Goal: Transaction & Acquisition: Purchase product/service

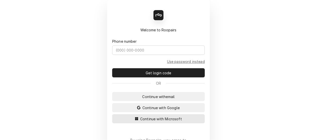
click at [154, 116] on span "Continue with Microsoft" at bounding box center [161, 118] width 44 height 5
click at [154, 117] on span "Continue with Microsoft" at bounding box center [161, 118] width 44 height 5
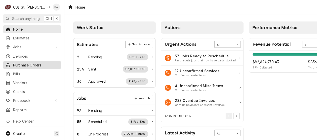
click at [32, 62] on span "Purchase Orders" at bounding box center [36, 64] width 46 height 5
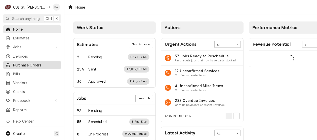
click at [26, 62] on span "Purchase Orders" at bounding box center [36, 64] width 46 height 5
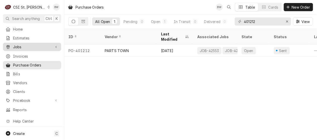
click at [26, 44] on span "Jobs" at bounding box center [32, 46] width 38 height 5
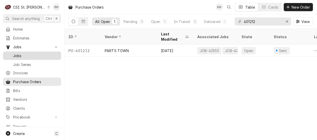
click at [28, 53] on span "Jobs" at bounding box center [36, 55] width 46 height 5
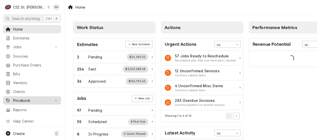
click at [24, 97] on span "Pricebook" at bounding box center [32, 99] width 38 height 5
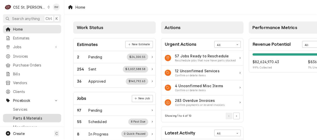
click at [26, 115] on span "Parts & Materials" at bounding box center [36, 117] width 46 height 5
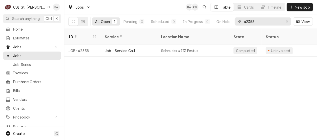
click at [256, 21] on input "42358" at bounding box center [263, 21] width 38 height 8
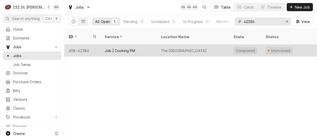
type input "42386"
click at [83, 44] on div "JOB-42386" at bounding box center [82, 50] width 36 height 12
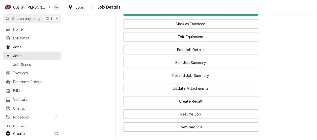
scroll to position [722, 0]
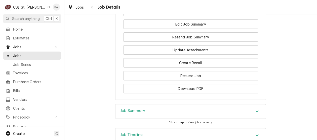
click at [133, 108] on h3 "Job Summary" at bounding box center [133, 110] width 25 height 5
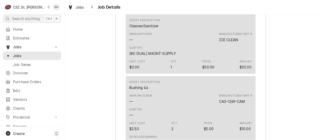
scroll to position [1931, 0]
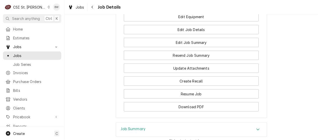
scroll to position [722, 0]
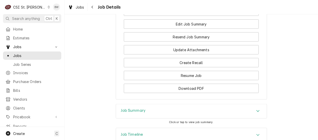
click at [129, 108] on h3 "Job Summary" at bounding box center [133, 110] width 25 height 5
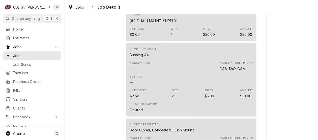
scroll to position [1931, 0]
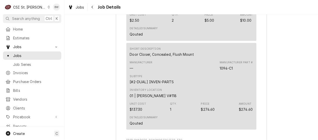
scroll to position [2007, 0]
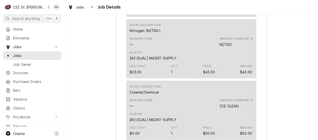
scroll to position [1730, 0]
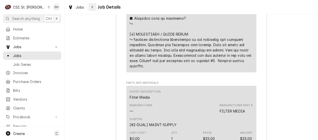
click at [93, 5] on div "Navigate back" at bounding box center [92, 7] width 5 height 5
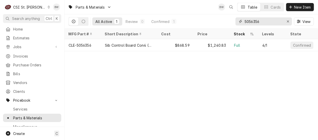
drag, startPoint x: 270, startPoint y: 20, endPoint x: 233, endPoint y: 21, distance: 37.8
click at [233, 21] on div "All Active 1 Review 0 Confirmed 1 5056356 View" at bounding box center [190, 21] width 245 height 14
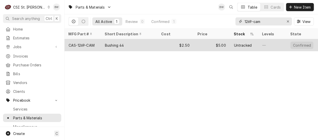
type input "1269-cam"
click at [95, 44] on div "CAS-1269-CAM" at bounding box center [82, 45] width 36 height 12
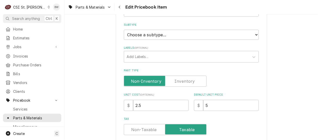
scroll to position [151, 0]
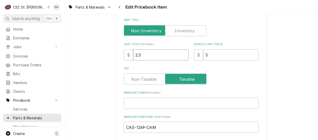
drag, startPoint x: 143, startPoint y: 56, endPoint x: 122, endPoint y: 55, distance: 20.9
click at [124, 55] on div "$ 2.5" at bounding box center [156, 54] width 65 height 11
type textarea "x"
type input "2"
type textarea "x"
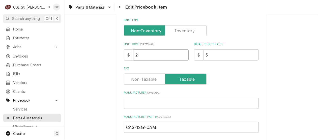
type input "2.8"
type textarea "x"
type input "2.85"
type textarea "x"
type input "5.7"
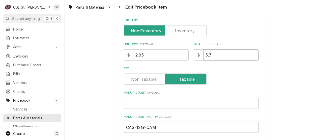
type textarea "x"
type input "5.70"
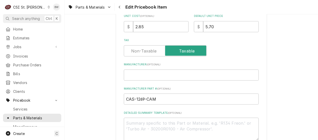
scroll to position [176, 0]
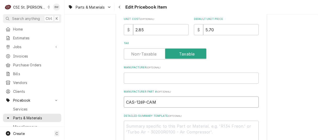
drag, startPoint x: 155, startPoint y: 100, endPoint x: 122, endPoint y: 105, distance: 33.3
click at [124, 105] on input "CAS-1269-CAM" at bounding box center [191, 101] width 135 height 11
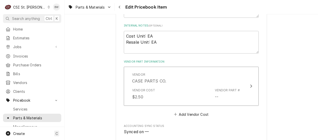
scroll to position [302, 0]
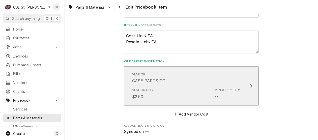
click at [169, 90] on div "Vendor Cost $2.50 Vendor Part # --" at bounding box center [186, 94] width 108 height 16
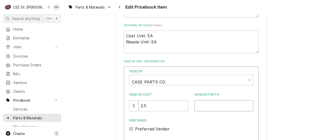
click at [200, 105] on input "Vendor Part #" at bounding box center [223, 105] width 59 height 11
type textarea "x"
paste input "CAS-1269-CAM"
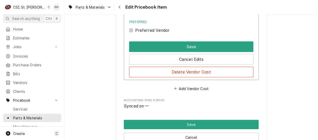
scroll to position [403, 0]
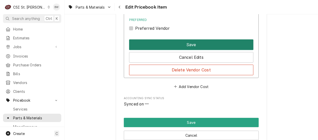
type input "CAS-1269-CAM"
click at [179, 44] on button "Save" at bounding box center [191, 44] width 124 height 11
type textarea "x"
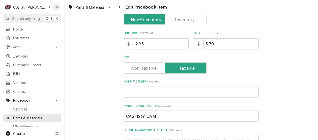
scroll to position [112, 0]
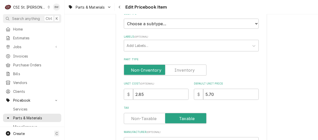
click at [182, 71] on label "Part Type" at bounding box center [165, 69] width 83 height 11
click at [182, 71] on input "Part Type" at bounding box center [165, 69] width 78 height 11
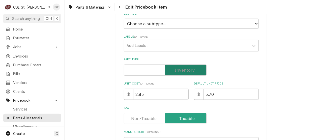
checkbox input "true"
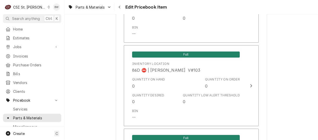
scroll to position [4320, 0]
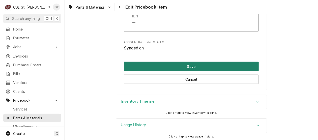
click at [176, 63] on button "Save" at bounding box center [191, 66] width 135 height 9
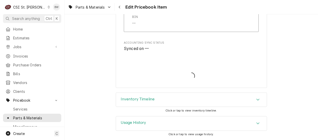
scroll to position [4317, 0]
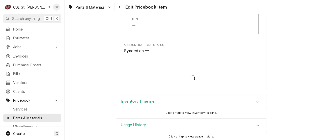
type textarea "x"
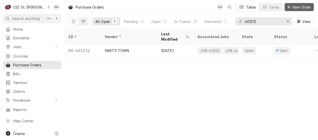
click at [291, 7] on span "New Order" at bounding box center [301, 7] width 20 height 5
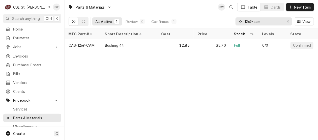
drag, startPoint x: 264, startPoint y: 22, endPoint x: 233, endPoint y: 21, distance: 31.5
click at [233, 21] on div "All Active 1 Review 0 Confirmed 1 1269-cam View" at bounding box center [190, 21] width 245 height 14
drag, startPoint x: 264, startPoint y: 21, endPoint x: 231, endPoint y: 22, distance: 33.0
click at [231, 22] on div "All Active 1 Review 0 Confirmed 1 1094-c1 View" at bounding box center [190, 21] width 245 height 14
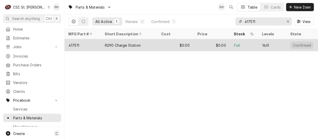
type input "417511"
click at [78, 43] on div "417511" at bounding box center [73, 45] width 11 height 5
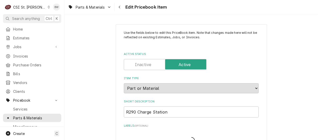
type textarea "x"
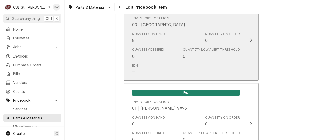
click at [165, 40] on div "Quantity on Hand 8 Quantity on Order 0" at bounding box center [186, 38] width 108 height 16
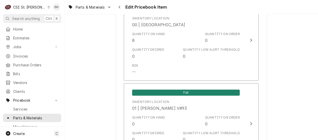
scroll to position [478, 0]
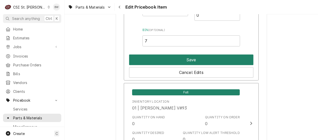
type input "7"
click at [168, 54] on button "Save" at bounding box center [191, 59] width 124 height 11
type textarea "x"
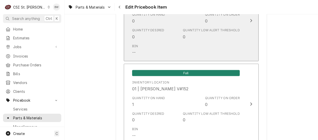
click at [168, 51] on div "Bin --" at bounding box center [186, 50] width 108 height 16
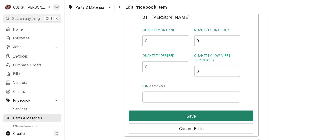
scroll to position [756, 0]
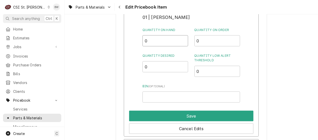
drag, startPoint x: 149, startPoint y: 43, endPoint x: 138, endPoint y: 43, distance: 11.1
click at [138, 43] on div "Inventory Location 01 | [PERSON_NAME] Quantity on Hand 0 Quantity on Order 0 Qu…" at bounding box center [191, 71] width 135 height 131
type input "1"
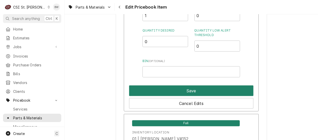
click at [184, 90] on button "Save" at bounding box center [191, 90] width 124 height 11
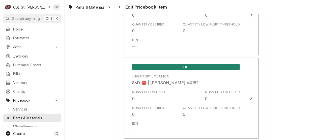
scroll to position [4315, 0]
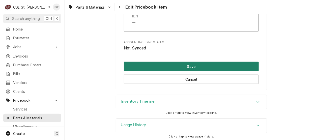
click at [178, 64] on button "Save" at bounding box center [191, 66] width 135 height 9
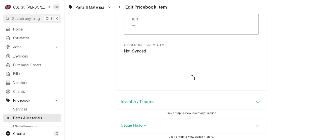
type textarea "x"
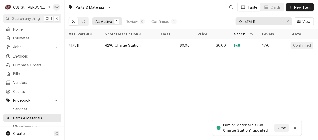
drag, startPoint x: 258, startPoint y: 23, endPoint x: 235, endPoint y: 23, distance: 22.4
click at [235, 23] on div "417511" at bounding box center [263, 21] width 56 height 8
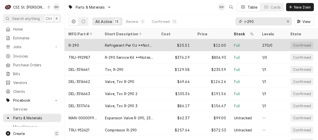
type input "r-290"
click at [86, 40] on div "R-290" at bounding box center [82, 45] width 36 height 12
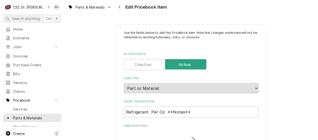
type textarea "x"
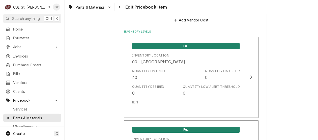
scroll to position [529, 0]
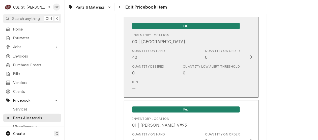
click at [166, 55] on div "Quantity on Hand 40 Quantity on Order 0" at bounding box center [186, 55] width 108 height 16
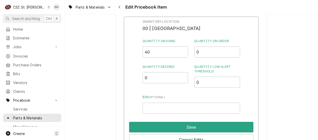
scroll to position [579, 0]
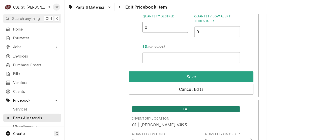
drag, startPoint x: 152, startPoint y: 27, endPoint x: 139, endPoint y: 28, distance: 13.2
click at [139, 28] on div "Inventory Location 00 | STL WAREHOUSE Quantity on Hand 40 Quantity on Order 0 Q…" at bounding box center [191, 31] width 135 height 131
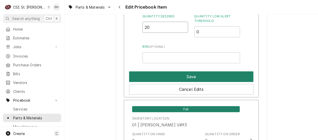
type input "20"
click at [184, 77] on button "Save" at bounding box center [191, 76] width 124 height 11
type textarea "x"
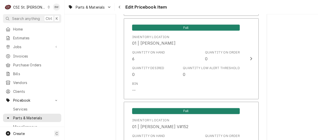
scroll to position [856, 0]
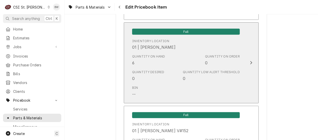
click at [178, 73] on div "Quantity Desired 0 Quantity Low Alert Threshold 0" at bounding box center [186, 76] width 108 height 16
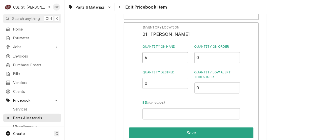
drag, startPoint x: 152, startPoint y: 60, endPoint x: 136, endPoint y: 61, distance: 15.7
click at [136, 61] on div "Inventory Location 01 | [PERSON_NAME] Quantity on Hand 6 Quantity on Order 0 Qu…" at bounding box center [191, 87] width 135 height 131
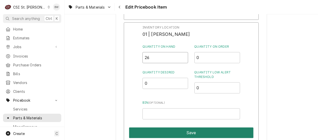
type input "26"
click at [189, 131] on button "Save" at bounding box center [191, 132] width 124 height 11
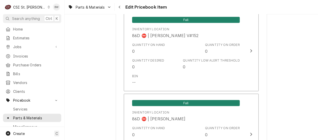
scroll to position [4433, 0]
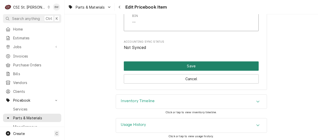
click at [177, 61] on button "Save" at bounding box center [191, 65] width 135 height 9
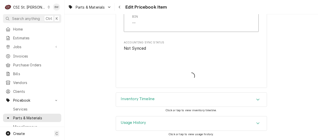
scroll to position [4430, 0]
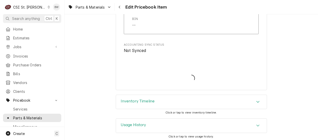
type textarea "x"
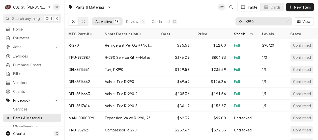
drag, startPoint x: 261, startPoint y: 22, endPoint x: 237, endPoint y: 21, distance: 23.7
click at [237, 21] on div "r-290" at bounding box center [263, 21] width 56 height 8
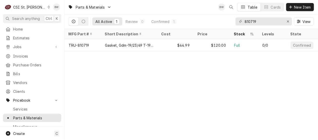
click at [135, 85] on div "Parts & Materials BW Table Cards New Item All Active 1 Review 0 Confirmed 1 810…" at bounding box center [190, 70] width 253 height 140
drag, startPoint x: 257, startPoint y: 21, endPoint x: 233, endPoint y: 21, distance: 23.7
click at [233, 21] on div "All Active 1 Review 0 Confirmed 1 810719 View" at bounding box center [190, 21] width 245 height 14
paste input "00-960664"
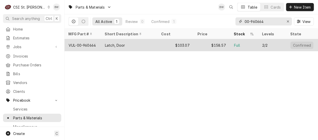
type input "00-960664"
click at [89, 43] on div "VUL-00-960664" at bounding box center [81, 45] width 27 height 5
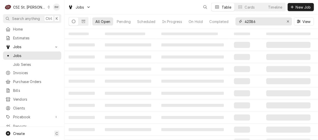
drag, startPoint x: 258, startPoint y: 21, endPoint x: 244, endPoint y: 21, distance: 14.9
click at [244, 21] on div "42386" at bounding box center [263, 21] width 56 height 8
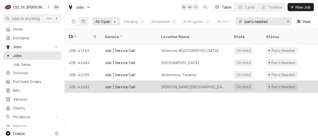
type input "parts needed"
click at [84, 81] on div "JOB-42632" at bounding box center [82, 87] width 36 height 12
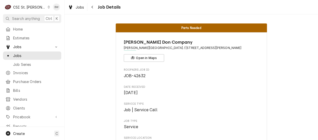
click at [168, 88] on span "Date Received" at bounding box center [191, 87] width 135 height 4
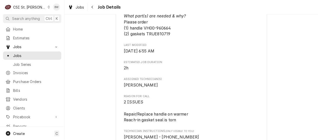
scroll to position [277, 0]
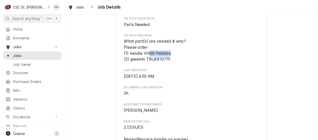
drag, startPoint x: 170, startPoint y: 60, endPoint x: 148, endPoint y: 58, distance: 22.6
click at [148, 58] on span "What part(s) are needed & why? Please order (1) handle VH00-960664 (2) gaskets …" at bounding box center [191, 51] width 135 height 24
copy span "00-960664"
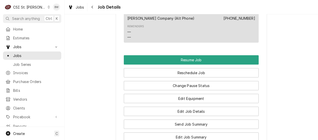
scroll to position [529, 0]
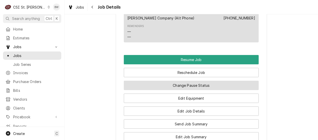
click at [171, 88] on button "Change Pause Status" at bounding box center [191, 85] width 135 height 9
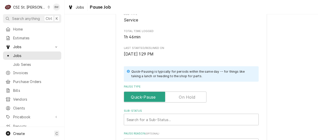
scroll to position [76, 0]
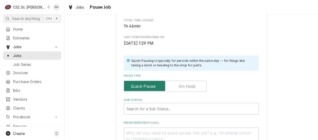
click at [181, 82] on input "Pause Type" at bounding box center [165, 86] width 78 height 11
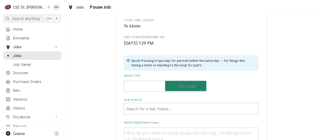
checkbox input "true"
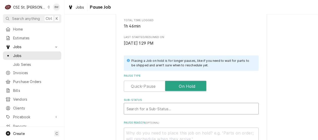
click at [136, 109] on div "Sub-Status" at bounding box center [190, 108] width 129 height 9
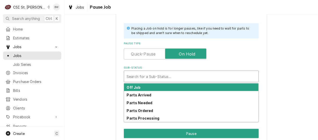
scroll to position [143, 0]
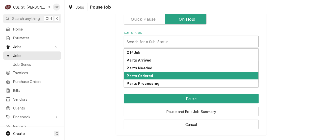
click at [163, 77] on div "Parts Ordered" at bounding box center [191, 76] width 134 height 8
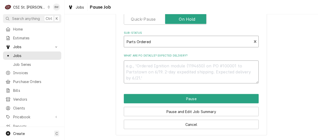
click at [129, 64] on textarea "What are PO details? Expected delivery?" at bounding box center [191, 71] width 135 height 23
type textarea "x"
type textarea "T"
type textarea "x"
type textarea "Tr"
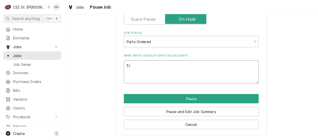
type textarea "x"
type textarea "Tru"
type textarea "x"
type textarea "True"
type textarea "x"
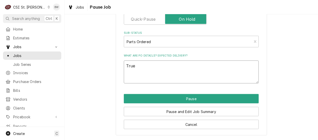
type textarea "True"
type textarea "x"
type textarea "True g"
type textarea "x"
type textarea "True ga"
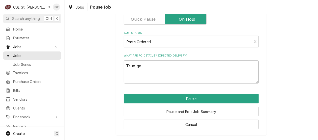
type textarea "x"
type textarea "True gask"
type textarea "x"
type textarea "True gaske"
type textarea "x"
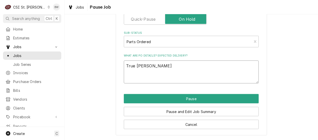
type textarea "True gasket"
type textarea "x"
type textarea "True gasket"
type textarea "x"
type textarea "True gasket o"
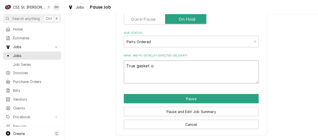
type textarea "x"
type textarea "True gasket or"
type textarea "x"
type textarea "True gasket ord"
type textarea "x"
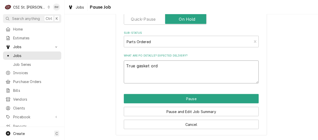
type textarea "True gasket ord"
type textarea "x"
type textarea "True gasket ord fo"
type textarea "x"
type textarea "True gasket ord for"
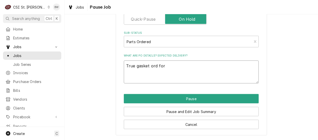
type textarea "x"
type textarea "True gasket ord form"
type textarea "x"
type textarea "True gasket ord form T"
type textarea "x"
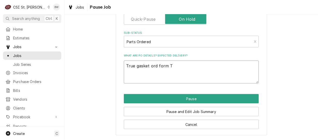
type textarea "True gasket ord form Tr"
type textarea "x"
type textarea "True gasket ord form Tru"
type textarea "x"
type textarea "True gasket ord form True"
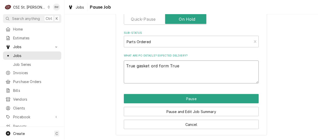
type textarea "x"
type textarea "True gasket ord form True,"
type textarea "x"
type textarea "True gasket ord form True, 0"
type textarea "x"
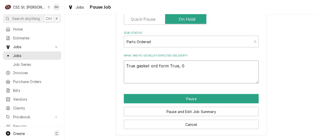
type textarea "True gasket ord form True, 00"
type textarea "x"
type textarea "True gasket ord form True, 00-"
type textarea "x"
type textarea "True gasket ord form True, 00-9"
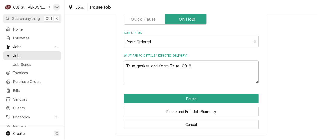
type textarea "x"
type textarea "True gasket ord form True, 00-96"
type textarea "x"
type textarea "True gasket ord form True, 00-960"
type textarea "x"
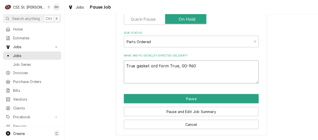
type textarea "True gasket ord form True, 00-9606"
type textarea "x"
type textarea "True gasket ord form True, 00-96066"
type textarea "x"
type textarea "True gasket ord form True, 00-960664"
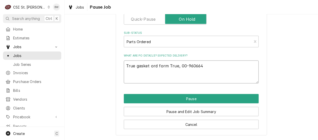
type textarea "x"
type textarea "True gasket ord form True, 00-960664"
type textarea "x"
type textarea "True gasket ord form True, 00-960664 f"
type textarea "x"
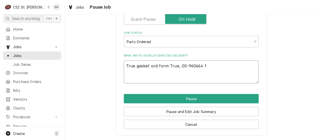
type textarea "True gasket ord form True, 00-960664 fr"
type textarea "x"
type textarea "True gasket ord form True, 00-960664 fro"
type textarea "x"
type textarea "True gasket ord form True, 00-960664 from"
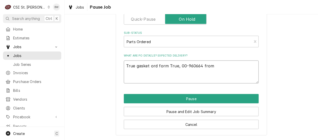
type textarea "x"
type textarea "True gasket ord form True, 00-960664 from"
type textarea "x"
type textarea "True gasket ord form True, 00-960664 from s"
type textarea "x"
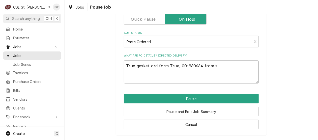
type textarea "True gasket ord form True, 00-960664 from st"
type textarea "x"
type textarea "True gasket ord form True, 00-960664 from sto"
type textarea "x"
type textarea "True gasket ord form True, 00-960664 from stock"
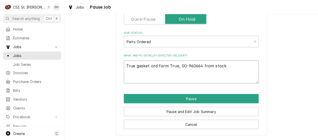
type textarea "x"
type textarea "True gasket ord form True, 00-960664 from stock"
type textarea "x"
type textarea "True gasket ord form True, 00-960664 from stock o"
type textarea "x"
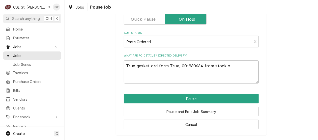
type textarea "True gasket ord form True, 00-960664 from stock on"
type textarea "x"
type textarea "True gasket ord form True, 00-960664 from stock on"
type textarea "x"
type textarea "True gasket ord form True, 00-960664 from stock on M"
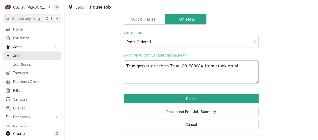
type textarea "x"
type textarea "True gasket ord form True, 00-960664 from stock on Ma"
type textarea "x"
type textarea "True gasket ord form True, 00-960664 from stock on Mat"
type textarea "x"
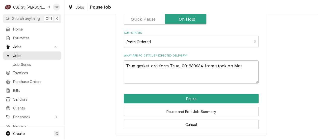
type textarea "True gasket ord form True, 00-960664 from stock on Matt"
type textarea "x"
type textarea "True gasket ord form True, 00-960664 from stock on Matt'"
type textarea "x"
type textarea "True gasket ord form True, 00-960664 from stock on Matt's"
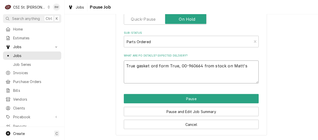
type textarea "x"
type textarea "True gasket ord form True, 00-960664 from stock on Matt's"
type textarea "x"
type textarea "True gasket ord form True, 00-960664 from stock on Matt's s"
type textarea "x"
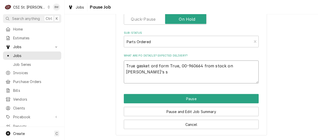
type textarea "True gasket ord form True, 00-960664 from stock on Matt's sh"
type textarea "x"
type textarea "True gasket ord form True, 00-960664 from stock on Matt's she"
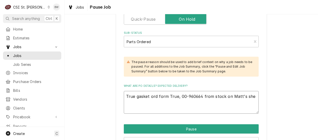
type textarea "x"
type textarea "True gasket ord form True, 00-960664 from stock on Matt's shef"
type textarea "x"
type textarea "True gasket ord form True, 00-960664 from stock on Matt's she"
type textarea "x"
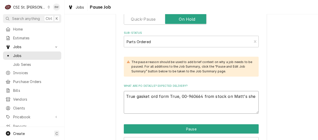
type textarea "True gasket ord form True, 00-960664 from stock on Matt's shel"
type textarea "x"
type textarea "True gasket ord form True, 00-960664 from stock on Matt's shelf"
click at [105, 75] on div "Please confirm you'd like to pause this job. Roopairs Job ID JOB-42632 Service …" at bounding box center [190, 23] width 253 height 293
type textarea "x"
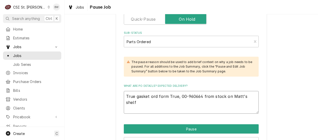
type textarea "True gasket 8ord form True, 00-960664 from stock on Matt's shelf"
type textarea "x"
type textarea "True gasket 81ord form True, 00-960664 from stock on Matt's shelf"
type textarea "x"
type textarea "True gasket 810ord form True, 00-960664 from stock on Matt's shelf"
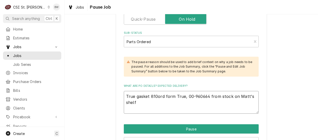
type textarea "x"
type textarea "True gasket 8107ord form True, 00-960664 from stock on Matt's shelf"
type textarea "x"
type textarea "True gasket 81071ord form True, 00-960664 from stock on Matt's shelf"
type textarea "x"
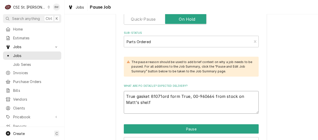
type textarea "True gasket 810719ord form True, 00-960664 from stock on Matt's shelf"
type textarea "x"
type textarea "True gasket 810719 ord form True, 00-960664 from stock on Matt's shelf"
click at [176, 95] on textarea "True gasket 810719 ord form True, 00-960664 from stock on Matt's shelf" at bounding box center [191, 102] width 135 height 23
type textarea "x"
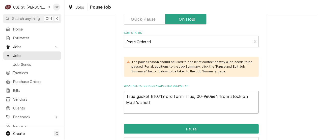
type textarea "True gasket 810719 ord fom True, 00-960664 from stock on Matt's shelf"
type textarea "x"
type textarea "True gasket 810719 ord fm True, 00-960664 from stock on Matt's shelf"
type textarea "x"
type textarea "True gasket 810719 ord frm True, 00-960664 from stock on Matt's shelf"
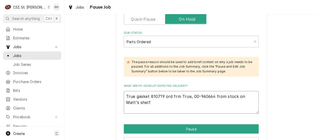
type textarea "x"
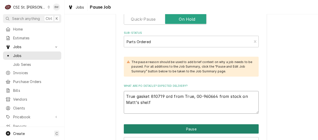
type textarea "True gasket 810719 ord from True, 00-960664 from stock on Matt's shelf"
click at [185, 127] on button "Pause" at bounding box center [191, 128] width 135 height 9
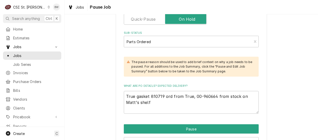
type textarea "x"
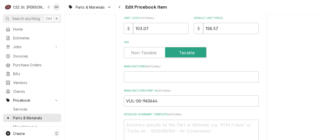
scroll to position [201, 0]
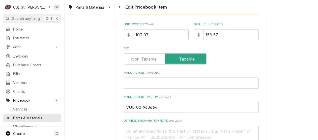
drag, startPoint x: 151, startPoint y: 35, endPoint x: 130, endPoint y: 36, distance: 21.4
click at [130, 36] on div "$ 103.07" at bounding box center [156, 34] width 65 height 11
type textarea "x"
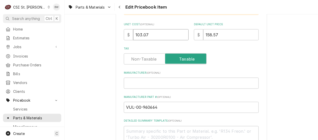
type input "1"
type textarea "x"
type input "10"
type textarea "x"
type input "106"
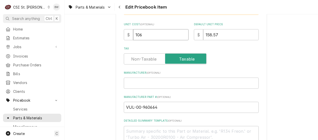
type textarea "x"
type input "106.1"
type textarea "x"
type input "106.16"
type textarea "x"
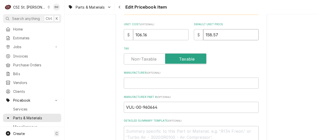
type input "1"
type textarea "x"
type input "16"
type textarea "x"
type input "163"
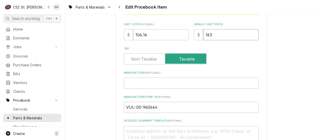
type textarea "x"
type input "163.3"
type textarea "x"
type input "163.33"
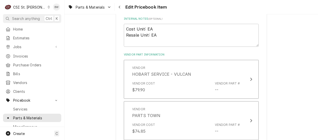
scroll to position [353, 0]
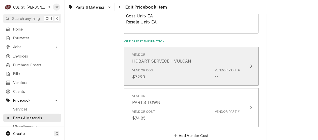
click at [161, 71] on div "Vendor Cost $79.90 Vendor Part # --" at bounding box center [186, 74] width 108 height 16
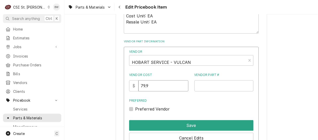
drag, startPoint x: 156, startPoint y: 84, endPoint x: 129, endPoint y: 84, distance: 26.9
click at [129, 84] on div "Vendor HOBART SERVICE - VULCAN Vendor Cost $ 79.9 Vendor Part # Preferred Prefe…" at bounding box center [191, 103] width 135 height 112
type input "106.16"
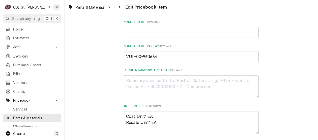
scroll to position [252, 0]
drag, startPoint x: 160, startPoint y: 60, endPoint x: 114, endPoint y: 54, distance: 47.2
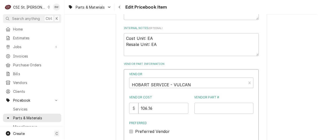
scroll to position [353, 0]
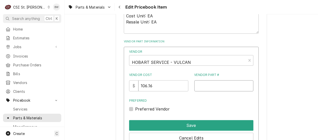
click at [198, 82] on input "Vendor Part #" at bounding box center [223, 85] width 59 height 11
paste input "VUL-00-960664"
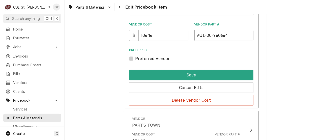
scroll to position [428, 0]
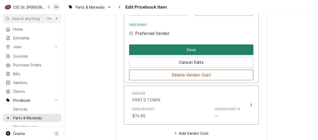
type input "VUL-00-960664"
click at [183, 49] on button "Save" at bounding box center [191, 49] width 124 height 11
type textarea "x"
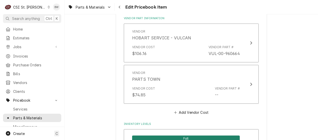
scroll to position [405, 0]
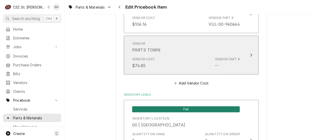
click at [174, 58] on div "Vendor Cost $74.85 Vendor Part # --" at bounding box center [186, 63] width 108 height 16
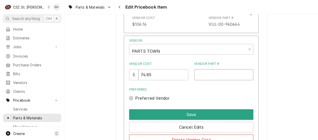
click at [197, 76] on input "Vendor Part #" at bounding box center [223, 74] width 59 height 11
paste input "VUL-00-960664"
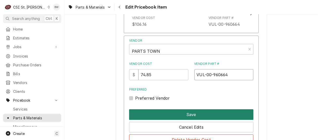
type input "VUL-00-960664"
click at [175, 112] on button "Save" at bounding box center [191, 114] width 124 height 11
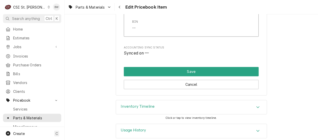
scroll to position [4392, 0]
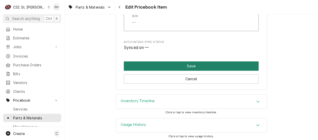
click at [172, 62] on button "Save" at bounding box center [191, 65] width 135 height 9
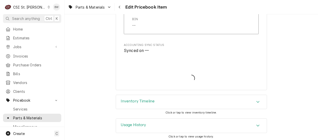
type textarea "x"
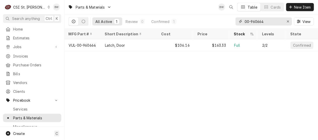
drag, startPoint x: 266, startPoint y: 24, endPoint x: 229, endPoint y: 24, distance: 37.8
click at [229, 24] on div "All Active 1 Review 0 Confirmed 1 00-960664 View" at bounding box center [190, 21] width 245 height 14
drag, startPoint x: 255, startPoint y: 23, endPoint x: 234, endPoint y: 22, distance: 21.2
click at [234, 22] on div "All Active 1 Review 0 Confirmed 1 810719 View" at bounding box center [190, 21] width 245 height 14
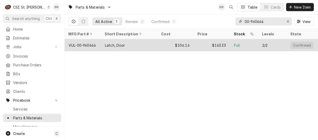
type input "00-960664"
click at [105, 43] on div "Latch, Door" at bounding box center [115, 45] width 20 height 5
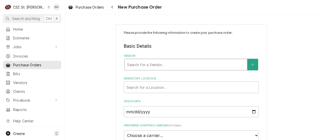
click at [132, 63] on div "Vendor" at bounding box center [185, 64] width 117 height 9
type input "true"
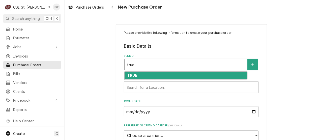
click at [138, 72] on div "TRUE" at bounding box center [185, 75] width 123 height 8
click at [140, 74] on div "TRUE" at bounding box center [185, 76] width 122 height 8
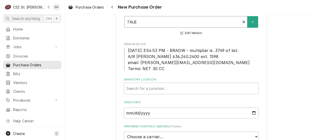
scroll to position [50, 0]
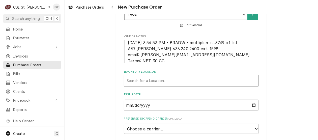
click at [147, 82] on div "Inventory Location" at bounding box center [190, 80] width 129 height 9
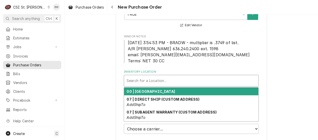
click at [159, 92] on strong "00 | STL WAREHOUSE" at bounding box center [151, 91] width 48 height 4
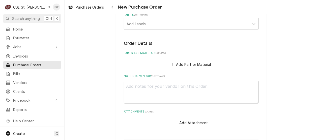
scroll to position [201, 0]
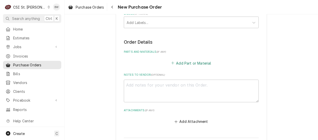
click at [184, 61] on button "Add Part or Material" at bounding box center [191, 62] width 42 height 7
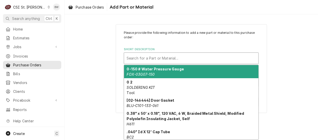
click at [146, 58] on div "Short Description" at bounding box center [190, 58] width 129 height 9
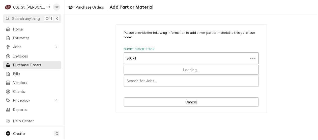
type input "810719"
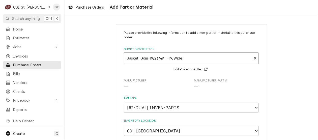
type textarea "x"
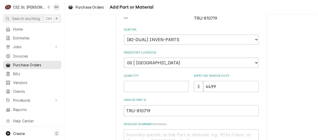
scroll to position [76, 0]
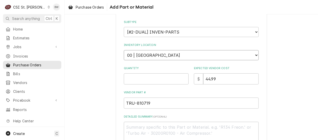
click at [148, 54] on select "Choose a location... 00 | STL WAREHOUSE 01 | CHUCK WAMBOLDT V#93 01 | COURTNEY …" at bounding box center [191, 55] width 135 height 10
select select "1532"
click at [124, 50] on select "Choose a location... 00 | STL WAREHOUSE 01 | [PERSON_NAME] V#93 01 | [PERSON_NA…" at bounding box center [191, 55] width 135 height 10
click at [136, 75] on input "Quantity" at bounding box center [156, 78] width 65 height 11
type textarea "x"
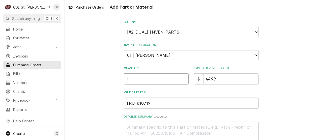
type input "1"
click at [96, 59] on div "Please provide the following information to add a new part or material to this …" at bounding box center [190, 71] width 253 height 254
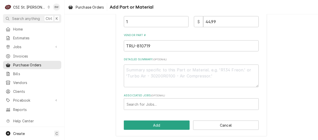
scroll to position [133, 0]
click at [141, 99] on div "Associated Jobs" at bounding box center [190, 103] width 129 height 9
click at [130, 103] on div "Associated Jobs" at bounding box center [190, 103] width 129 height 9
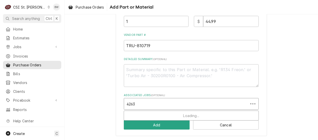
type input "42632"
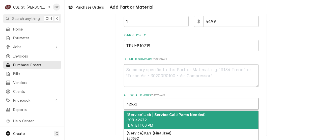
click at [148, 115] on strong "[Service] Job | Service Call (Parts Needed)" at bounding box center [166, 114] width 79 height 4
type textarea "x"
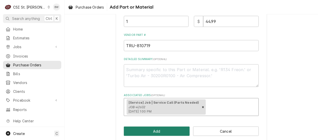
click at [153, 128] on button "Add" at bounding box center [157, 130] width 66 height 9
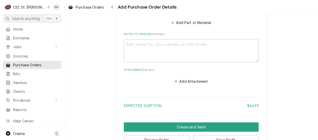
scroll to position [375, 0]
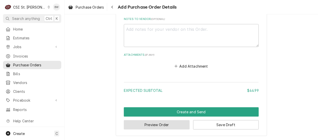
click at [152, 123] on button "Preview Order" at bounding box center [157, 124] width 66 height 9
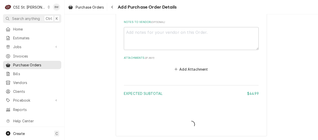
type textarea "x"
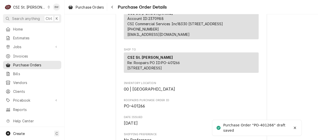
scroll to position [101, 0]
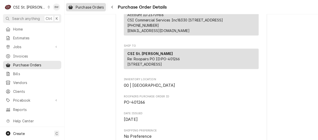
click at [94, 9] on span "Purchase Orders" at bounding box center [90, 7] width 28 height 5
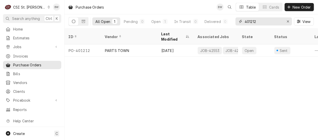
click at [264, 21] on input "401212" at bounding box center [263, 21] width 38 height 8
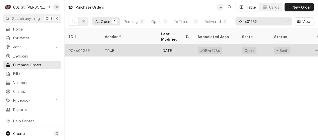
type input "401259"
click at [88, 44] on div "PO-401259" at bounding box center [82, 50] width 36 height 12
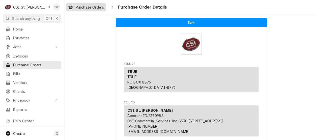
click at [97, 7] on span "Purchase Orders" at bounding box center [90, 7] width 28 height 5
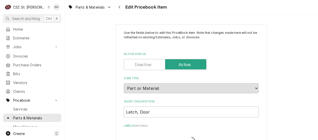
type textarea "x"
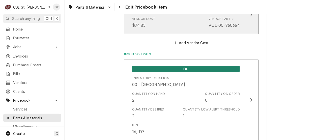
scroll to position [478, 0]
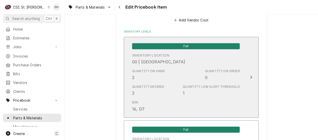
click at [176, 61] on div "Inventory Location 00 | STL WAREHOUSE" at bounding box center [186, 59] width 108 height 16
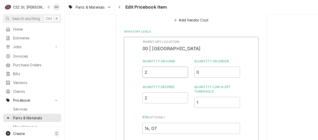
drag, startPoint x: 157, startPoint y: 69, endPoint x: 139, endPoint y: 75, distance: 18.9
click at [140, 75] on div "Inventory Location 00 | STL WAREHOUSE Quantity on Hand 2 Quantity on Order 0 Qu…" at bounding box center [191, 102] width 135 height 131
type input "1"
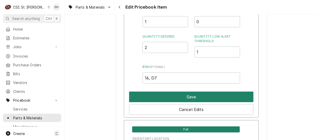
click at [172, 92] on button "Save" at bounding box center [191, 96] width 124 height 11
type textarea "x"
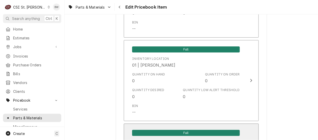
scroll to position [1385, 0]
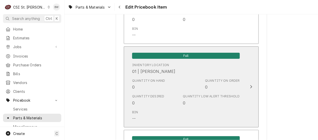
click at [170, 93] on div "Quantity Desired 0 Quantity Low Alert Threshold 0" at bounding box center [186, 100] width 108 height 16
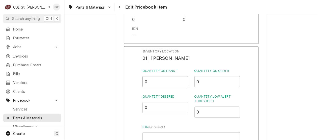
drag, startPoint x: 148, startPoint y: 84, endPoint x: 133, endPoint y: 84, distance: 14.9
click at [133, 84] on div "Inventory Location 01 | MATT FLORES Quantity on Hand 0 Quantity on Order 0 Quan…" at bounding box center [191, 111] width 135 height 131
type input "1"
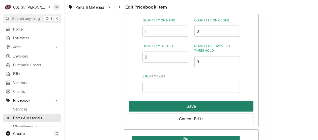
click at [178, 103] on button "Save" at bounding box center [191, 106] width 124 height 11
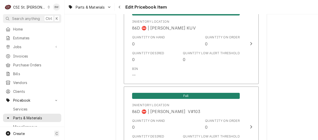
scroll to position [4402, 0]
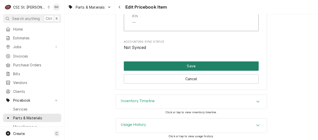
click at [176, 65] on button "Save" at bounding box center [191, 65] width 135 height 9
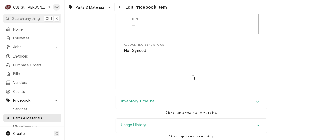
type textarea "x"
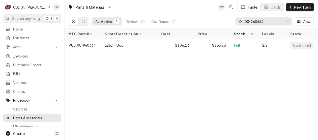
drag, startPoint x: 267, startPoint y: 23, endPoint x: 230, endPoint y: 22, distance: 37.0
click at [230, 22] on div "All Active 1 Review 0 Confirmed 1 00-960664 View" at bounding box center [190, 21] width 245 height 14
paste input "SP-50542-102F"
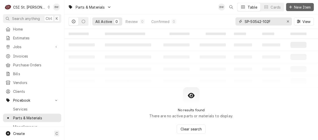
type input "SP-50542-102F"
click at [296, 8] on span "New Item" at bounding box center [302, 7] width 19 height 5
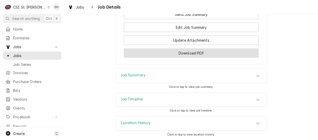
scroll to position [666, 0]
click at [165, 57] on button "Download PDF" at bounding box center [191, 52] width 135 height 9
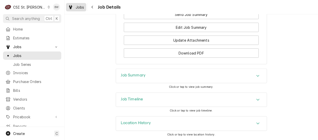
click at [84, 8] on div "Jobs" at bounding box center [76, 7] width 18 height 6
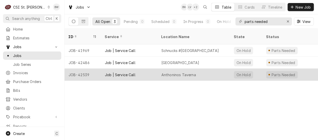
click at [87, 69] on div "JOB-42539" at bounding box center [82, 74] width 36 height 12
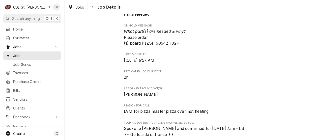
scroll to position [327, 0]
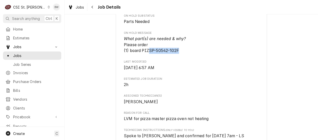
drag, startPoint x: 177, startPoint y: 52, endPoint x: 147, endPoint y: 51, distance: 30.0
click at [147, 51] on span "What part(s) are needed & why? Please order (1) board PIZSP-50542-102F" at bounding box center [191, 45] width 135 height 18
drag, startPoint x: 147, startPoint y: 51, endPoint x: 151, endPoint y: 52, distance: 4.4
copy span "SP-50542-102F"
click at [104, 63] on div "Parts Needed ANTHONINOS TAVERNA Anthoninos Taverna / 2225 Macklind Avenue, St L…" at bounding box center [190, 108] width 253 height 831
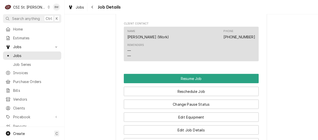
scroll to position [679, 0]
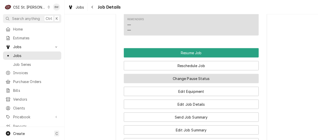
click at [198, 74] on button "Change Pause Status" at bounding box center [191, 78] width 135 height 9
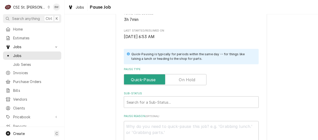
scroll to position [126, 0]
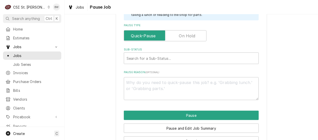
click at [186, 37] on label "Pause Type" at bounding box center [165, 35] width 83 height 11
click at [186, 37] on input "Pause Type" at bounding box center [165, 35] width 78 height 11
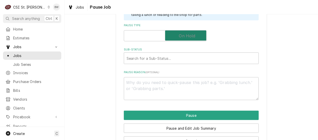
checkbox input "true"
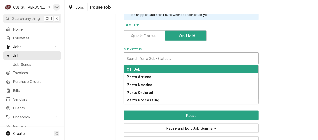
click at [155, 61] on div "Sub-Status" at bounding box center [190, 58] width 129 height 9
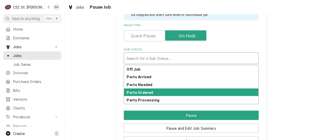
click at [145, 89] on div "Parts Ordered" at bounding box center [191, 92] width 134 height 8
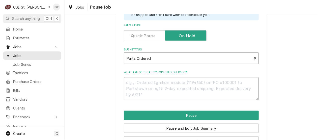
click at [136, 83] on textarea "What are PO details? Expected delivery?" at bounding box center [191, 88] width 135 height 23
type textarea "x"
type textarea "4"
type textarea "x"
type textarea "40"
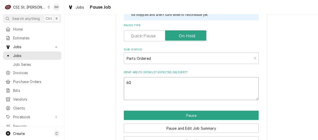
type textarea "x"
type textarea "401"
type textarea "x"
type textarea "4012"
type textarea "x"
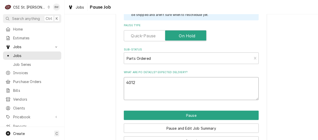
type textarea "40126"
type textarea "x"
type textarea "401267"
type textarea "x"
type textarea "P401267"
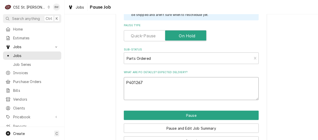
type textarea "x"
type textarea "PO401267"
click at [145, 82] on textarea "PO401267" at bounding box center [191, 88] width 135 height 23
type textarea "x"
type textarea "PO401267,"
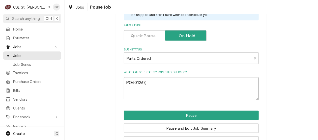
type textarea "x"
type textarea "PO401267,"
type textarea "x"
type textarea "PO401267, P"
type textarea "x"
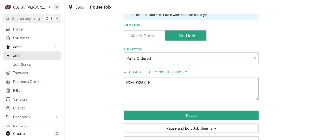
type textarea "PO401267, Pa"
type textarea "x"
type textarea "PO401267, Par"
type textarea "x"
type textarea "PO401267, Part"
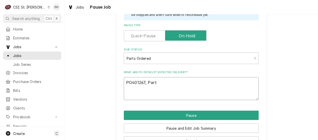
type textarea "x"
type textarea "PO401267, Partst"
type textarea "x"
type textarea "PO401267, Partsto"
type textarea "x"
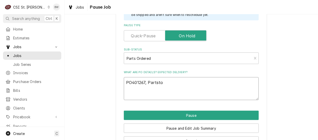
type textarea "PO401267, Partstow"
type textarea "x"
type textarea "PO401267, Partstown"
type textarea "x"
type textarea "PO401267, Partstown,"
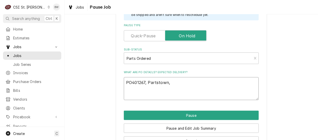
type textarea "x"
type textarea "PO401267, Partstown,"
paste textarea "PIZ-SP-50542-102F"
type textarea "x"
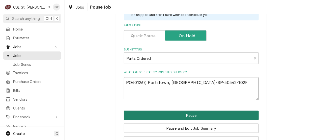
type textarea "PO401267, Partstown, PIZ-SP-50542-102F"
click at [187, 112] on button "Pause" at bounding box center [191, 115] width 135 height 9
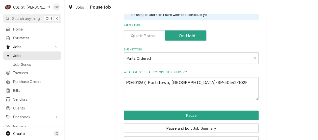
type textarea "x"
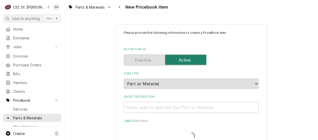
type textarea "x"
click at [127, 107] on input "Short Description" at bounding box center [191, 107] width 135 height 11
paste input "PCB, 200-480/12V, 50-60Hz, 4.5VA, ED, F HT, PM7-9XX"
type input "PCB, 200-480/12V, 50-60Hz, 4.5VA, ED, F HT, PM7-9XX"
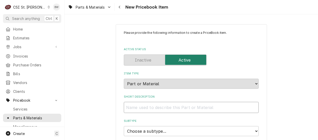
type textarea "x"
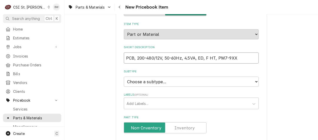
scroll to position [76, 0]
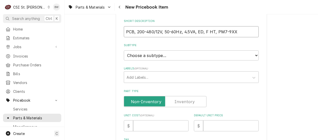
type input "PCB, 200-480/12V, 50-60Hz, 4.5VA, ED, F HT, PM7-9XX"
click at [140, 56] on select "Choose a subtype... [#2-DUAL] AFTERHRS-WH-CHG-2 [#2-DUAL] [PERSON_NAME]-EQUIP […" at bounding box center [191, 55] width 135 height 10
select select "1"
click at [124, 50] on select "Choose a subtype... [#2-DUAL] AFTERHRS-WH-CHG-2 [#2-DUAL] [PERSON_NAME]-EQUIP […" at bounding box center [191, 55] width 135 height 10
type textarea "x"
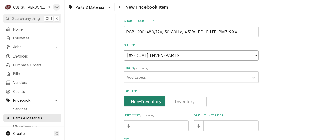
scroll to position [101, 0]
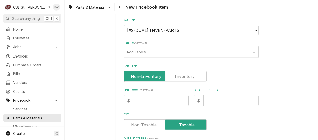
click at [181, 77] on label "Part Type" at bounding box center [165, 76] width 83 height 11
click at [181, 77] on input "Part Type" at bounding box center [165, 76] width 78 height 11
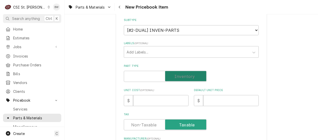
checkbox input "true"
type textarea "x"
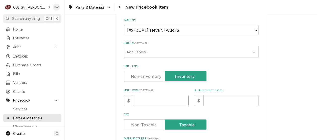
click at [143, 97] on input "Unit Cost ( optional )" at bounding box center [160, 100] width 55 height 11
type input "7"
type textarea "x"
type input "79"
type textarea "x"
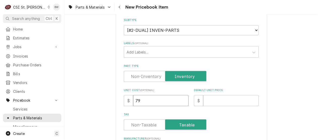
type input "792"
type textarea "x"
type input "792.6"
type textarea "x"
type input "792.69"
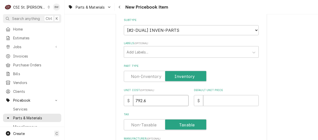
type textarea "x"
type input "792.69"
drag, startPoint x: 96, startPoint y: 88, endPoint x: 109, endPoint y: 91, distance: 12.4
click at [212, 99] on input "Default Unit Price" at bounding box center [230, 100] width 55 height 11
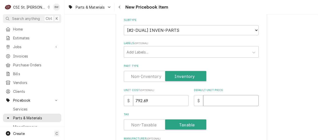
type input "1"
type textarea "x"
type input "13"
type textarea "x"
type input "132"
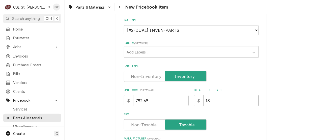
type textarea "x"
type input "1321"
type textarea "x"
type input "1321.1"
type textarea "x"
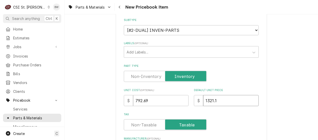
type input "1321.15"
type textarea "x"
type input "1321.15"
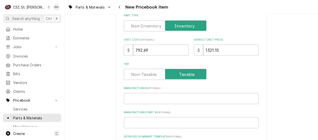
scroll to position [176, 0]
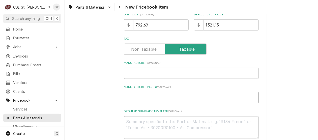
click at [131, 96] on input "Manufacturer Part # ( optional )" at bounding box center [191, 97] width 135 height 11
paste input "PCB, 200-480/12V, 50-60Hz, 4.5VA, ED, F HT, PM7-9XX"
type input "PCB, 200-480/12V, 50-60Hz, 4.5VA, ED, F HT, PM7-9XX"
type textarea "x"
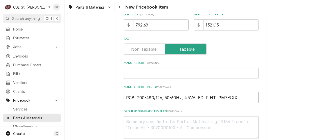
drag, startPoint x: 240, startPoint y: 99, endPoint x: 114, endPoint y: 97, distance: 125.9
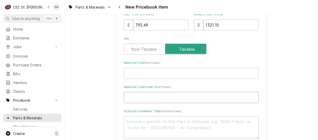
type textarea "x"
type input "P"
type textarea "x"
type input "PI"
type textarea "x"
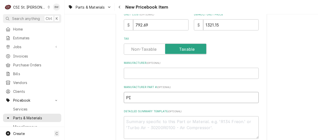
type input "PIZ"
type textarea "x"
type input "PIZ-"
type textarea "x"
drag, startPoint x: 107, startPoint y: 81, endPoint x: 119, endPoint y: 84, distance: 12.4
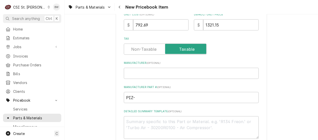
click at [135, 96] on input "PIZ-" at bounding box center [191, 97] width 135 height 11
paste input "SP-50542-102F"
type input "PIZ-SP-50542-102F"
type textarea "x"
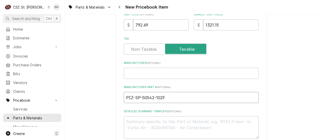
drag, startPoint x: 172, startPoint y: 96, endPoint x: 113, endPoint y: 95, distance: 58.7
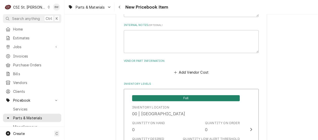
scroll to position [302, 0]
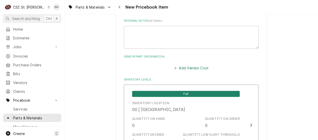
type input "PIZ-SP-50542-102F"
click at [186, 68] on button "Add Vendor Cost" at bounding box center [191, 67] width 37 height 7
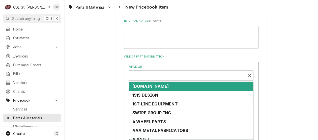
type textarea "x"
click at [147, 73] on div "Vendor" at bounding box center [188, 78] width 112 height 12
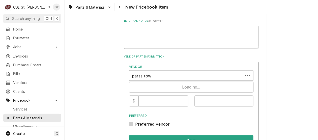
type input "parts town"
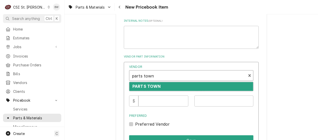
drag, startPoint x: 144, startPoint y: 83, endPoint x: 146, endPoint y: 85, distance: 2.9
click at [144, 83] on div "PARTS TOWN" at bounding box center [191, 86] width 124 height 9
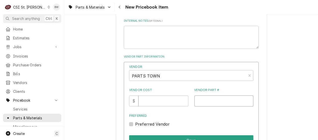
click at [204, 103] on input "Vendor Part #" at bounding box center [223, 100] width 59 height 11
paste input "PIZ-SP-50542-102F"
type input "PIZ-SP-50542-102F"
click at [151, 101] on input "Vendor Cost" at bounding box center [163, 100] width 50 height 11
type input "792.69"
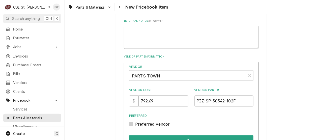
click at [158, 123] on label "Preferred Vendor" at bounding box center [152, 124] width 35 height 6
click at [158, 123] on input "Preferred" at bounding box center [197, 126] width 124 height 11
checkbox input "true"
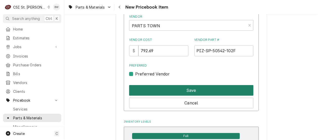
click at [177, 91] on button "Save" at bounding box center [191, 90] width 124 height 11
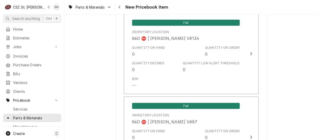
scroll to position [4249, 0]
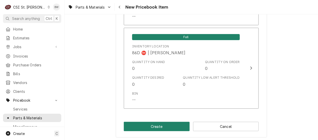
click at [157, 123] on button "Create" at bounding box center [157, 126] width 66 height 9
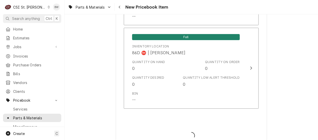
type textarea "x"
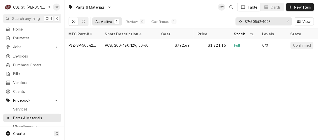
drag, startPoint x: 276, startPoint y: 23, endPoint x: 241, endPoint y: 19, distance: 35.7
click at [241, 19] on div "SP-50542-102F" at bounding box center [263, 21] width 56 height 8
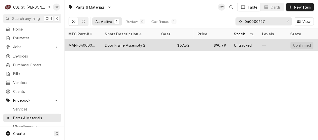
type input "040000627"
click at [91, 43] on div "MAN-040000627" at bounding box center [82, 45] width 28 height 5
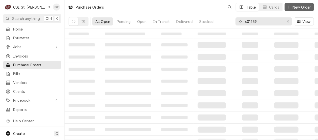
click at [298, 7] on span "New Order" at bounding box center [301, 7] width 20 height 5
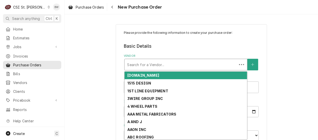
click at [130, 65] on div "Vendor" at bounding box center [180, 64] width 107 height 9
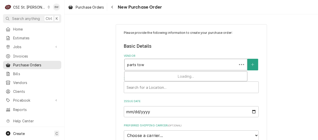
type input "parts town"
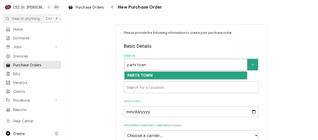
click at [133, 76] on strong "PARTS TOWN" at bounding box center [139, 75] width 25 height 4
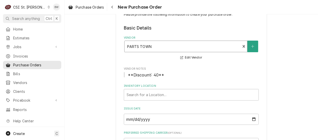
scroll to position [25, 0]
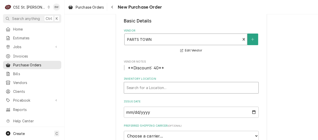
click at [142, 86] on div "Inventory Location" at bounding box center [190, 87] width 129 height 9
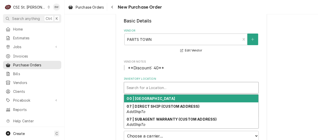
click at [143, 97] on strong "00 | [GEOGRAPHIC_DATA]" at bounding box center [151, 98] width 48 height 4
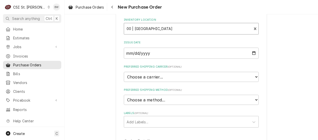
scroll to position [126, 0]
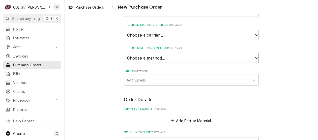
click at [142, 60] on select "Choose a method... Ground Next Day Early AM Next Day Air 2 Day Air Other" at bounding box center [191, 58] width 135 height 10
select select "1"
click at [124, 53] on select "Choose a method... Ground Next Day Early AM Next Day Air 2 Day Air Other" at bounding box center [191, 58] width 135 height 10
type textarea "x"
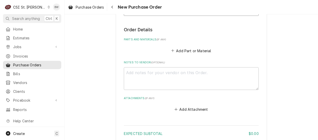
scroll to position [227, 0]
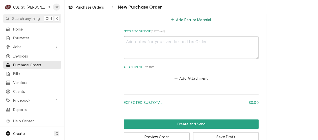
click at [191, 17] on button "Add Part or Material" at bounding box center [191, 19] width 42 height 7
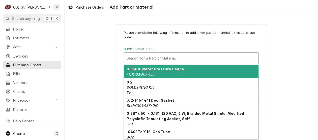
click at [130, 60] on div "Short Description" at bounding box center [190, 58] width 129 height 9
paste input "PIZ-SP-50542-102F"
type input "PIZ-SP-50542-102F"
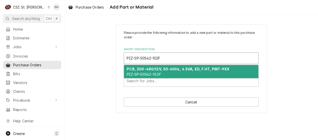
click at [137, 67] on strong "PCB, 200-480/12V, 50-60Hz, 4.5VA, ED, F HT, PM7-9XX" at bounding box center [178, 69] width 102 height 4
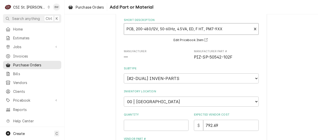
type textarea "x"
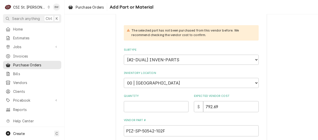
scroll to position [76, 0]
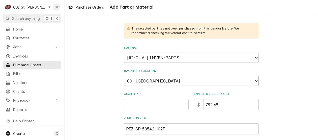
click at [137, 78] on select "Choose a location... 00 | STL WAREHOUSE 01 | [PERSON_NAME] V#93 01 | [PERSON_NA…" at bounding box center [191, 81] width 135 height 10
select select "1532"
click at [124, 76] on select "Choose a location... 00 | STL WAREHOUSE 01 | [PERSON_NAME] V#93 01 | [PERSON_NA…" at bounding box center [191, 81] width 135 height 10
click at [145, 104] on input "Quantity" at bounding box center [156, 104] width 65 height 11
type textarea "x"
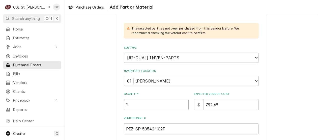
type input "1"
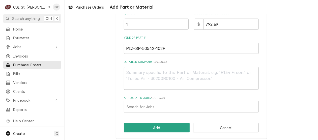
scroll to position [158, 0]
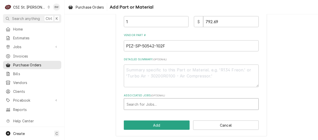
click at [151, 103] on div "Associated Jobs" at bounding box center [190, 103] width 129 height 9
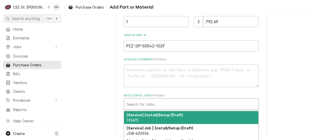
click at [134, 101] on div "Associated Jobs" at bounding box center [190, 103] width 129 height 9
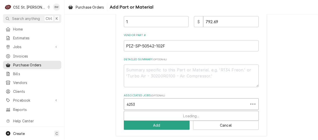
type input "42539"
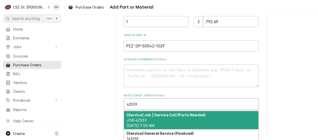
click at [141, 113] on strong "[Service] Job | Service Call (Parts Needed)" at bounding box center [166, 115] width 79 height 4
type textarea "x"
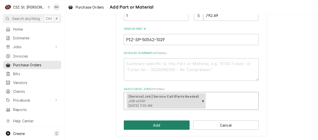
click at [147, 124] on button "Add" at bounding box center [157, 124] width 66 height 9
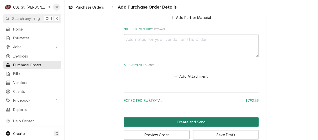
scroll to position [347, 0]
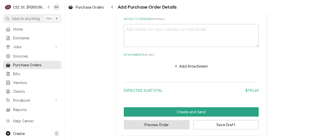
click at [149, 122] on button "Preview Order" at bounding box center [157, 124] width 66 height 9
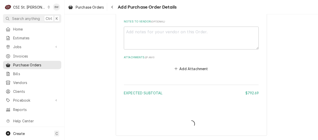
scroll to position [354, 0]
type textarea "x"
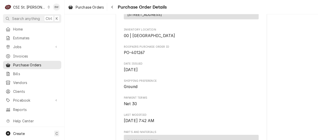
scroll to position [151, 0]
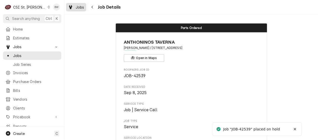
click at [83, 7] on span "Jobs" at bounding box center [80, 7] width 9 height 5
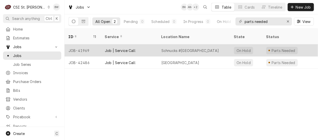
click at [88, 44] on div "JOB-41969" at bounding box center [82, 50] width 36 height 12
click at [87, 44] on div "JOB-41969" at bounding box center [82, 50] width 36 height 12
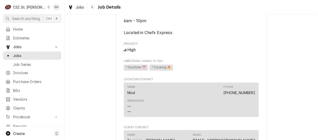
scroll to position [409, 0]
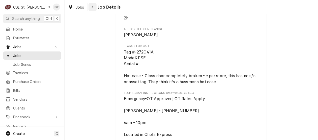
click at [91, 7] on icon "Navigate back" at bounding box center [92, 7] width 2 height 4
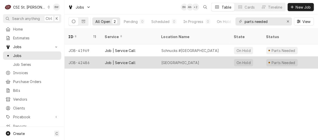
click at [84, 57] on div "JOB-42486" at bounding box center [82, 62] width 36 height 12
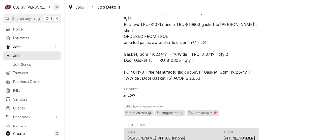
scroll to position [604, 0]
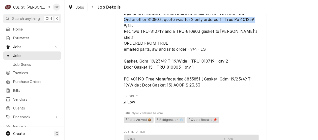
drag, startPoint x: 122, startPoint y: 43, endPoint x: 255, endPoint y: 46, distance: 132.8
click at [255, 46] on span "Spoke to Chris and confirmed for Monday 9/15 at 7am - LS Ord another 810803, qu…" at bounding box center [191, 49] width 135 height 77
drag, startPoint x: 255, startPoint y: 46, endPoint x: 214, endPoint y: 42, distance: 41.5
copy span "Ord another 810803, quote was for 2 only ordered 1. True Po 401259,"
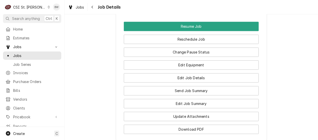
scroll to position [957, 0]
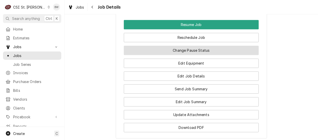
click at [192, 55] on button "Change Pause Status" at bounding box center [191, 50] width 135 height 9
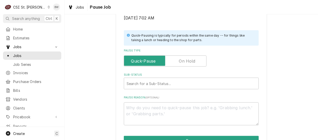
scroll to position [126, 0]
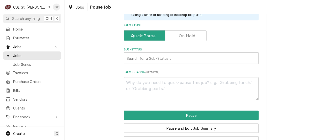
click at [183, 38] on label "Pause Type" at bounding box center [165, 35] width 83 height 11
click at [183, 38] on input "Pause Type" at bounding box center [165, 35] width 78 height 11
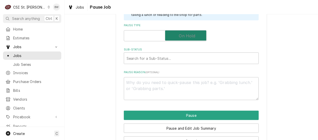
checkbox input "true"
type textarea "x"
click at [183, 38] on label "Pause Type" at bounding box center [165, 35] width 83 height 11
click at [183, 38] on input "Pause Type" at bounding box center [165, 35] width 78 height 11
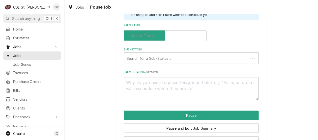
checkbox input "false"
type textarea "x"
drag, startPoint x: 183, startPoint y: 38, endPoint x: 176, endPoint y: 38, distance: 7.1
click at [176, 38] on input "Pause Type" at bounding box center [165, 35] width 78 height 11
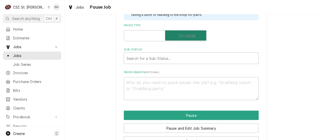
checkbox input "true"
click at [158, 56] on div "Sub-Status" at bounding box center [190, 58] width 129 height 9
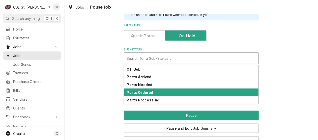
click at [144, 93] on strong "Parts Ordered" at bounding box center [140, 92] width 26 height 4
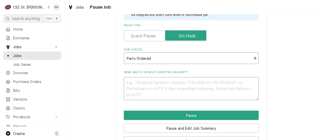
click at [133, 86] on textarea "What are PO details? Expected delivery?" at bounding box center [191, 88] width 135 height 23
paste textarea "Ord another 810803, quote was for 2 only ordered 1. True Po 401259,"
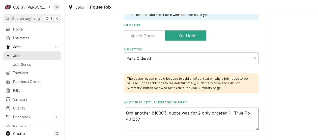
type textarea "x"
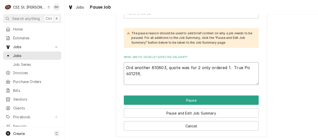
scroll to position [173, 0]
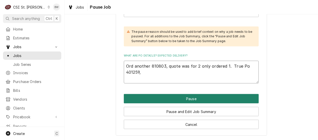
type textarea "Ord another 810803, quote was for 2 only ordered 1. True Po 401259,"
click at [174, 97] on button "Pause" at bounding box center [191, 98] width 135 height 9
type textarea "x"
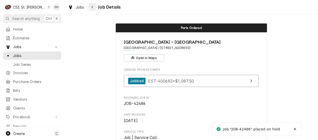
click at [94, 7] on div "Navigate back" at bounding box center [92, 7] width 5 height 5
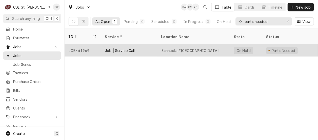
click at [88, 44] on div "JOB-41969" at bounding box center [82, 50] width 36 height 12
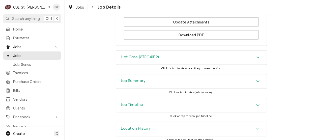
scroll to position [762, 0]
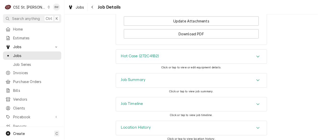
click at [138, 77] on h3 "Job Summary" at bounding box center [133, 79] width 25 height 5
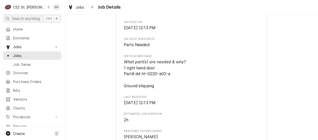
scroll to position [300, 0]
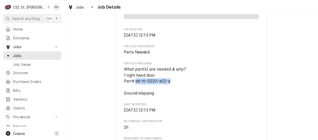
drag, startPoint x: 170, startPoint y: 76, endPoint x: 134, endPoint y: 78, distance: 35.6
click at [134, 78] on span "What part(s) are needed & why? 1 right hand door Part# dd-ht-0220-a02-a Ground …" at bounding box center [191, 81] width 135 height 30
copy span "dd-ht-0220-a02-a"
click at [102, 71] on div "Parts Needed SCHNUCKS-CORP-FAL Schnucks #272 Richmond Center / 6600 Clayton Rd,…" at bounding box center [190, 115] width 253 height 791
click at [93, 7] on icon "Navigate back" at bounding box center [92, 7] width 2 height 4
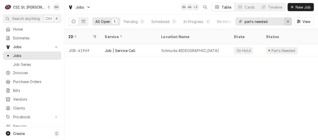
click at [285, 22] on div "Erase input" at bounding box center [287, 21] width 5 height 5
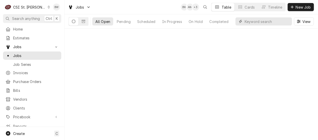
click at [260, 22] on input "Dynamic Content Wrapper" at bounding box center [266, 21] width 45 height 8
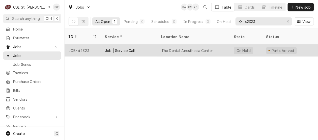
type input "42323"
click at [86, 45] on div "JOB-42323" at bounding box center [82, 50] width 36 height 12
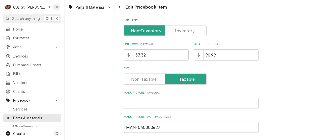
scroll to position [151, 0]
click at [183, 30] on label "Part Type" at bounding box center [165, 30] width 83 height 11
click at [183, 30] on input "Part Type" at bounding box center [165, 30] width 78 height 11
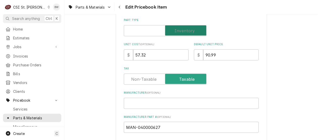
checkbox input "true"
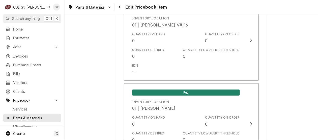
scroll to position [1939, 0]
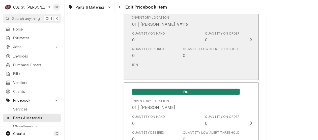
click at [174, 60] on div "Bin --" at bounding box center [186, 68] width 108 height 16
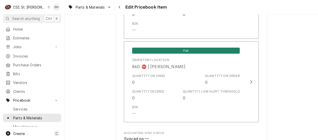
scroll to position [4370, 0]
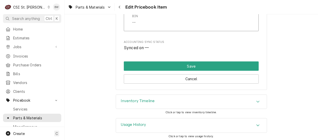
click at [153, 96] on div "Inventory Timeline" at bounding box center [191, 102] width 151 height 14
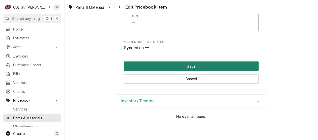
click at [177, 65] on button "Save" at bounding box center [191, 65] width 135 height 9
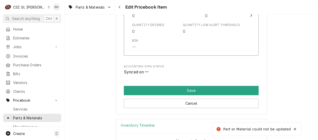
type textarea "x"
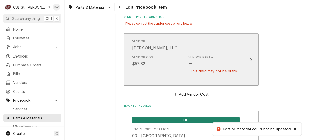
click at [168, 61] on div "Vendor Cost $57.32 Vendor Part # -- This field may not be blank." at bounding box center [186, 67] width 108 height 29
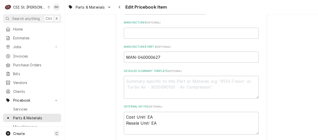
scroll to position [221, 0]
drag, startPoint x: 163, startPoint y: 57, endPoint x: 123, endPoint y: 57, distance: 40.5
click at [124, 57] on input "MAN-040000627" at bounding box center [191, 57] width 135 height 11
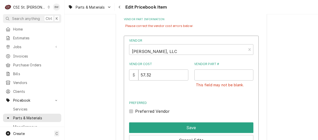
scroll to position [347, 0]
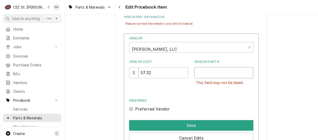
click at [198, 70] on input "Vendor Part #" at bounding box center [223, 72] width 59 height 11
paste input "MAN-040000627"
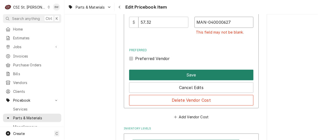
type input "MAN-040000627"
click at [187, 73] on button "Save" at bounding box center [191, 75] width 124 height 11
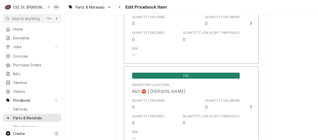
scroll to position [4428, 0]
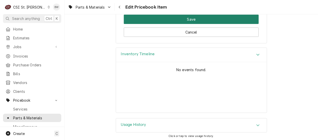
click at [178, 20] on button "Save" at bounding box center [191, 19] width 135 height 9
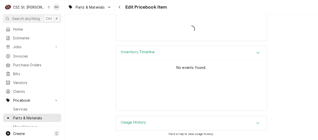
scroll to position [4414, 0]
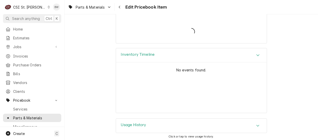
type textarea "x"
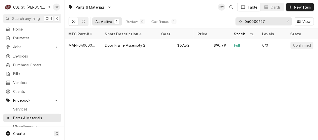
click at [102, 79] on div "Parts & Materials BW Table Cards New Item All Active 1 Review 0 Confirmed 1 040…" at bounding box center [190, 70] width 253 height 140
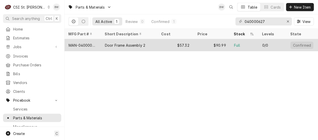
click at [107, 46] on div "Door Frame Assembly 2" at bounding box center [125, 45] width 40 height 5
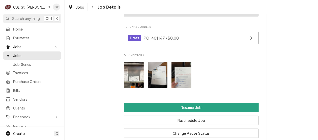
scroll to position [655, 0]
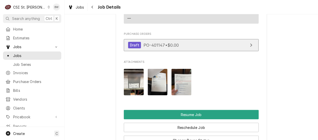
click at [153, 42] on span "PO-401147 • $0.00" at bounding box center [160, 44] width 35 height 5
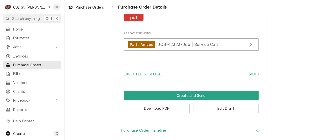
scroll to position [428, 0]
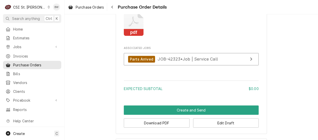
scroll to position [408, 0]
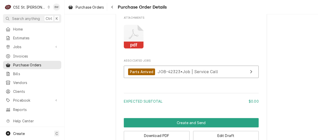
click at [132, 39] on icon "Attachments" at bounding box center [134, 34] width 10 height 10
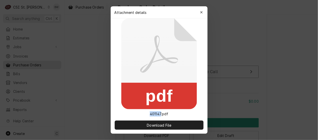
click at [132, 51] on icon at bounding box center [159, 63] width 76 height 91
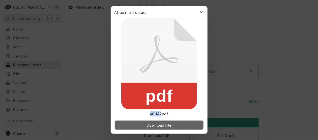
click at [163, 125] on span "Download File" at bounding box center [159, 124] width 26 height 5
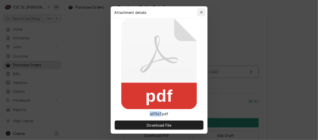
click at [199, 13] on div "button" at bounding box center [201, 12] width 5 height 5
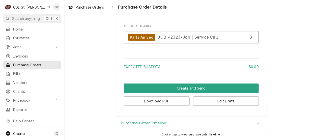
scroll to position [459, 0]
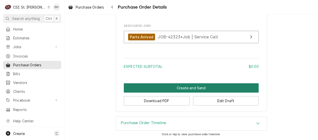
click at [165, 89] on button "Create and Send" at bounding box center [191, 87] width 135 height 9
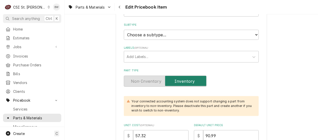
scroll to position [176, 0]
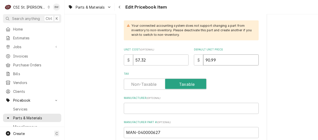
click at [223, 61] on input "90.99" at bounding box center [230, 59] width 55 height 11
drag, startPoint x: 147, startPoint y: 61, endPoint x: 125, endPoint y: 61, distance: 21.4
click at [125, 61] on div "$ 57.32" at bounding box center [156, 59] width 65 height 11
type textarea "x"
type input "9"
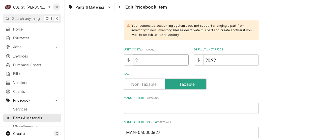
type textarea "x"
type input "92"
type textarea "x"
type input "92.9"
type textarea "x"
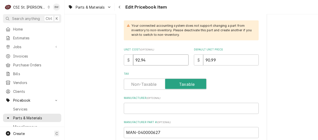
type input "92.94"
click at [124, 74] on label "Tax" at bounding box center [191, 74] width 135 height 4
drag, startPoint x: 226, startPoint y: 61, endPoint x: 191, endPoint y: 62, distance: 34.3
click at [194, 62] on div "$ 90.99" at bounding box center [226, 59] width 65 height 11
type textarea "x"
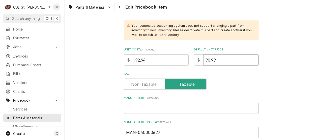
type input "1"
type textarea "x"
type input "15"
type textarea "x"
type input "154"
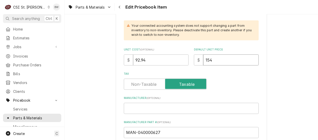
type textarea "x"
type input "154.9"
type textarea "x"
type input "154.90"
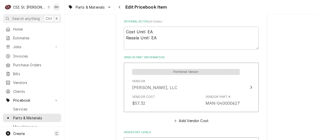
scroll to position [353, 0]
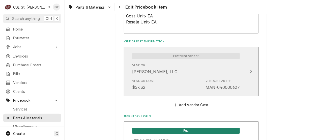
click at [186, 73] on div "Vendor DON STEVENS, LLC" at bounding box center [186, 69] width 108 height 16
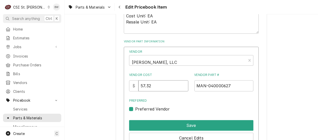
drag, startPoint x: 155, startPoint y: 87, endPoint x: 136, endPoint y: 86, distance: 18.6
click at [136, 86] on div "$ 57.32" at bounding box center [158, 85] width 59 height 11
type input "92.94"
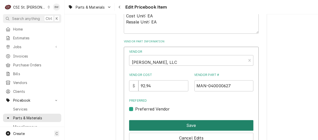
click at [173, 120] on button "Save" at bounding box center [191, 125] width 124 height 11
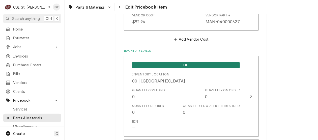
scroll to position [428, 0]
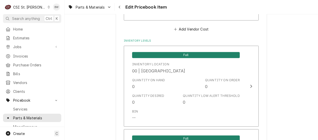
type textarea "x"
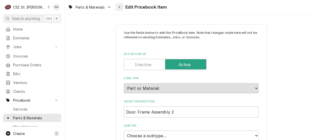
click at [119, 6] on icon "Navigate back" at bounding box center [119, 7] width 2 height 4
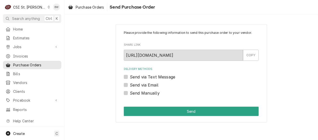
click at [140, 94] on label "Send Manually" at bounding box center [145, 93] width 30 height 6
click at [140, 94] on input "Send Manually" at bounding box center [197, 95] width 135 height 11
checkbox input "true"
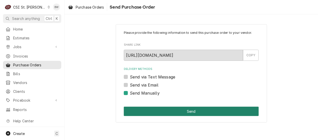
click at [161, 110] on button "Send" at bounding box center [191, 111] width 135 height 9
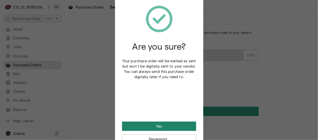
click at [155, 125] on button "Yes" at bounding box center [159, 125] width 74 height 9
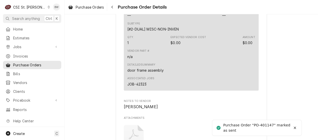
scroll to position [327, 0]
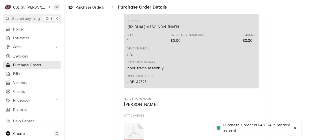
click at [181, 58] on div "Vendor Part # n/a" at bounding box center [191, 52] width 128 height 14
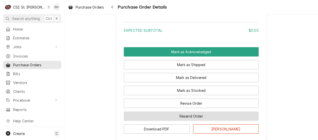
scroll to position [504, 0]
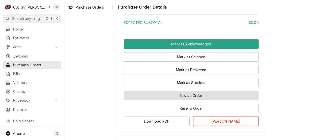
click at [181, 100] on button "Revise Order" at bounding box center [191, 95] width 135 height 9
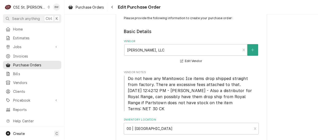
scroll to position [76, 0]
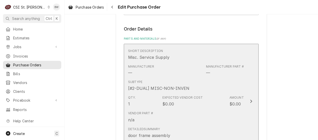
click at [157, 74] on div "Manufacturer — Manufacturer Part # —" at bounding box center [186, 70] width 116 height 16
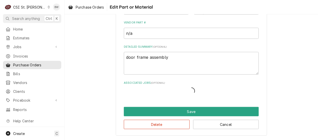
scroll to position [101, 0]
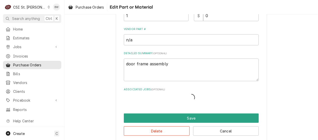
type textarea "x"
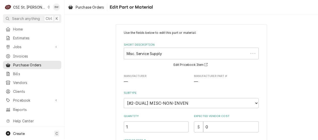
scroll to position [0, 0]
click at [131, 53] on div "Short Description" at bounding box center [187, 53] width 122 height 9
type input "040000627"
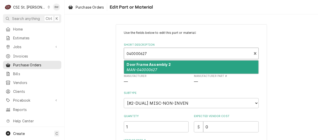
click at [134, 66] on strong "Door Frame Assembly 2" at bounding box center [149, 64] width 44 height 4
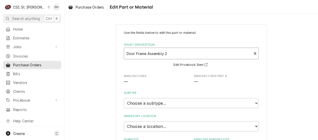
type textarea "x"
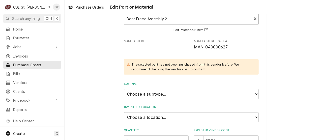
scroll to position [50, 0]
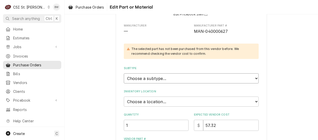
click at [147, 77] on select "Choose a subtype... [#2-DUAL] AFTERHRS-WH-CHG-2 [#2-DUAL] BEV-EQUIP [#2-DUAL] B…" at bounding box center [191, 78] width 135 height 10
select select "1"
click at [124, 73] on select "Choose a subtype... [#2-DUAL] AFTERHRS-WH-CHG-2 [#2-DUAL] BEV-EQUIP [#2-DUAL] B…" at bounding box center [191, 78] width 135 height 10
type textarea "x"
click at [150, 100] on select "Choose a location... 00 | STL WAREHOUSE 01 | CHUCK WAMBOLDT V#93 01 | COURTNEY …" at bounding box center [191, 101] width 135 height 10
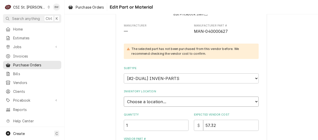
select select "1502"
click at [124, 96] on select "Choose a location... 00 | STL WAREHOUSE 01 | CHUCK WAMBOLDT V#93 01 | COURTNEY …" at bounding box center [191, 101] width 135 height 10
click at [215, 124] on input "57.32" at bounding box center [230, 125] width 55 height 11
drag, startPoint x: 215, startPoint y: 124, endPoint x: 198, endPoint y: 123, distance: 17.4
click at [198, 123] on div "$ 57.32" at bounding box center [226, 125] width 65 height 11
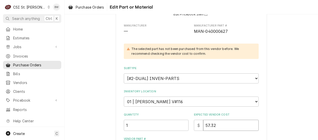
type textarea "x"
type input "9"
type textarea "x"
type input "92"
type textarea "x"
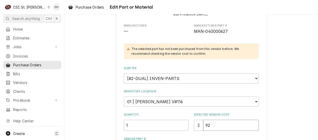
type input "92.9"
type textarea "x"
type input "92.94"
click at [189, 116] on div "Quantity 1 Expected Vendor Cost $ 92.94" at bounding box center [191, 122] width 135 height 18
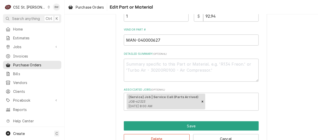
scroll to position [173, 0]
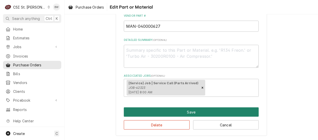
click at [169, 113] on button "Save" at bounding box center [191, 111] width 135 height 9
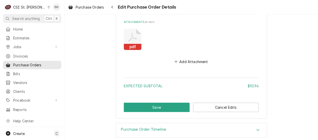
scroll to position [426, 0]
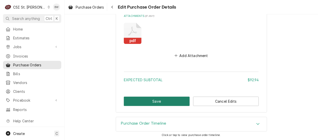
click at [151, 102] on button "Save" at bounding box center [157, 100] width 66 height 9
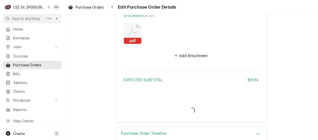
type textarea "x"
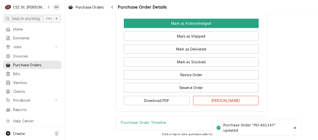
scroll to position [540, 0]
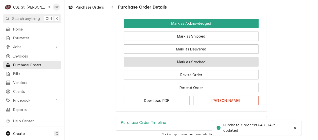
click at [167, 64] on button "Mark as Stocked" at bounding box center [191, 61] width 135 height 9
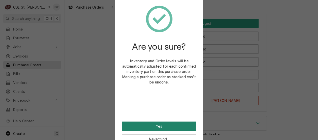
click at [156, 125] on button "Yes" at bounding box center [159, 125] width 74 height 9
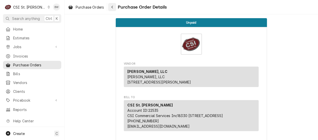
click at [115, 7] on button "Navigate back" at bounding box center [112, 7] width 8 height 8
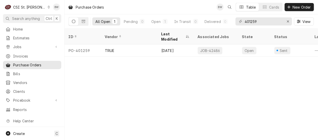
drag, startPoint x: 0, startPoint y: 0, endPoint x: 115, endPoint y: 7, distance: 115.1
click at [115, 7] on div "Purchase Orders BW Table Cards New Order" at bounding box center [190, 7] width 253 height 14
drag, startPoint x: 265, startPoint y: 21, endPoint x: 231, endPoint y: 26, distance: 34.8
click at [231, 26] on div "All Open 1 Pending 0 Open 1 In Transit 0 Delivered 0 Stocked 0 401259 View" at bounding box center [190, 21] width 245 height 14
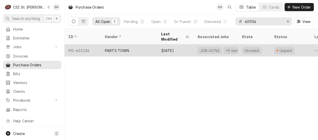
type input "401134"
click at [88, 45] on div "PO-401134" at bounding box center [82, 50] width 36 height 12
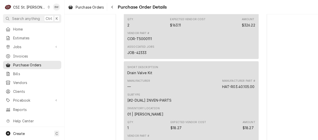
scroll to position [1234, 0]
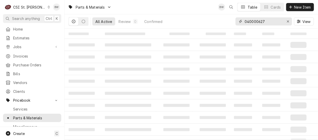
drag, startPoint x: 276, startPoint y: 23, endPoint x: 235, endPoint y: 19, distance: 41.2
click at [235, 19] on div "All Active Review 0 Confirmed 040000627 View" at bounding box center [190, 21] width 245 height 14
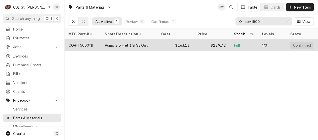
type input "cor-t500"
click at [89, 44] on div "COR-T5000111" at bounding box center [80, 45] width 24 height 5
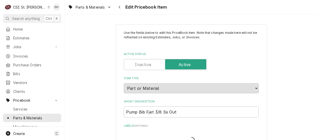
type textarea "x"
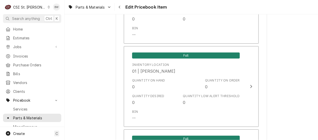
scroll to position [2040, 0]
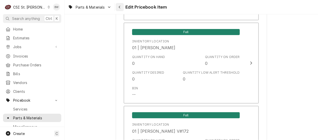
click at [119, 7] on icon "Navigate back" at bounding box center [120, 7] width 2 height 3
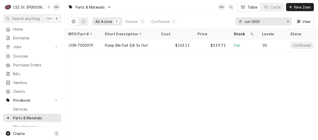
drag, startPoint x: 261, startPoint y: 20, endPoint x: 235, endPoint y: 23, distance: 25.8
click at [235, 23] on div "cor-t500" at bounding box center [263, 21] width 56 height 8
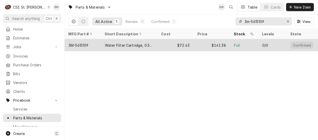
type input "3m-5615109"
click at [88, 44] on div "3M-5615109" at bounding box center [78, 45] width 20 height 5
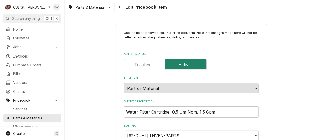
type textarea "x"
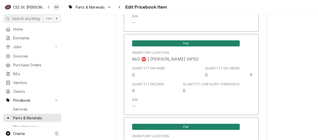
scroll to position [4361, 0]
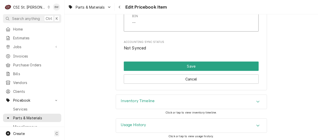
click at [152, 99] on h3 "Inventory Timeline" at bounding box center [138, 101] width 34 height 5
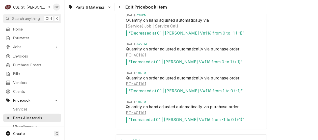
scroll to position [4477, 0]
